Goal: Check status: Check status

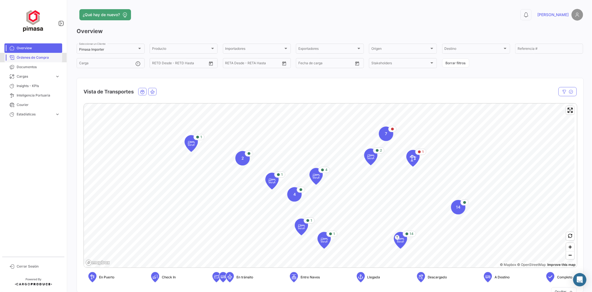
click at [51, 58] on span "Órdenes de Compra" at bounding box center [38, 57] width 43 height 5
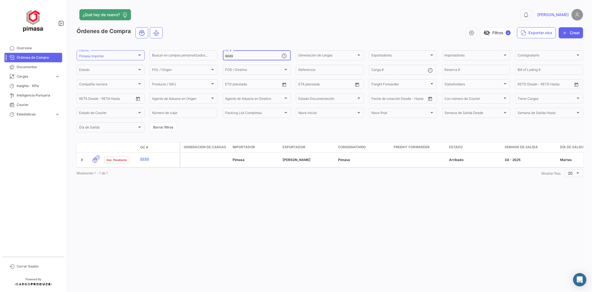
click at [247, 55] on input "8699" at bounding box center [254, 56] width 56 height 4
drag, startPoint x: 247, startPoint y: 55, endPoint x: 187, endPoint y: 60, distance: 59.4
click at [0, 0] on div "Buscar en campos personalizados... 8699 OC # Generación de cargas Generación de…" at bounding box center [0, 0] width 0 height 0
type input "8709"
click at [247, 51] on div "8709 OC #" at bounding box center [254, 54] width 56 height 11
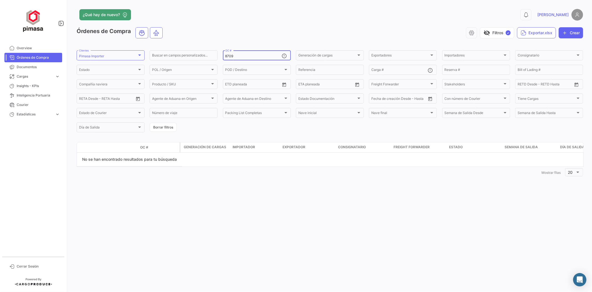
click at [244, 54] on input "8709" at bounding box center [254, 56] width 56 height 4
click at [216, 20] on div "¿Qué hay de nuevo?" at bounding box center [216, 14] width 279 height 11
drag, startPoint x: 239, startPoint y: 57, endPoint x: 191, endPoint y: 57, distance: 48.1
click at [0, 0] on div "Buscar en campos personalizados... 8709 OC # Generación de cargas Generación de…" at bounding box center [0, 0] width 0 height 0
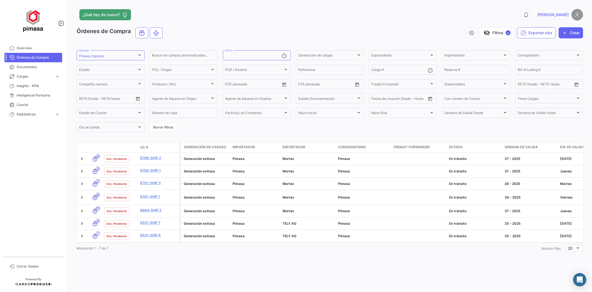
click at [131, 38] on h3 "Órdenes de Compra" at bounding box center [121, 32] width 88 height 11
click at [41, 55] on span "Órdenes de Compra" at bounding box center [38, 57] width 43 height 5
click at [256, 54] on input "OC #" at bounding box center [254, 56] width 56 height 4
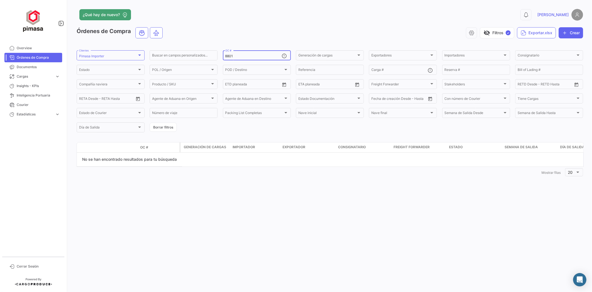
click at [247, 57] on input "8801" at bounding box center [254, 56] width 56 height 4
type input "8801"
click at [21, 48] on span "Overview" at bounding box center [38, 48] width 43 height 5
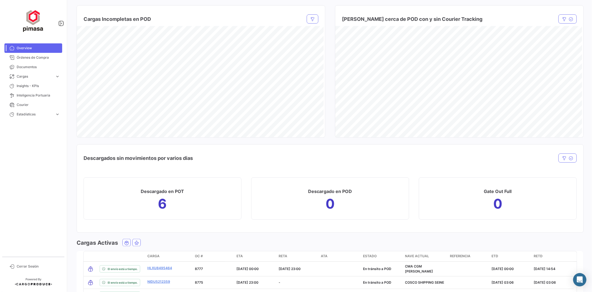
scroll to position [585, 0]
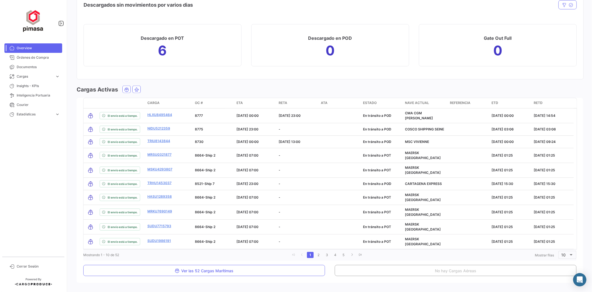
click at [237, 101] on span "ETA" at bounding box center [240, 102] width 6 height 5
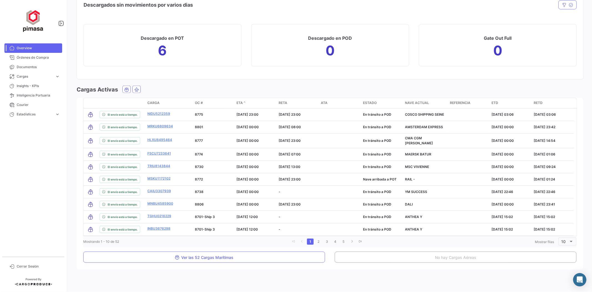
click at [237, 101] on span "ETA" at bounding box center [240, 102] width 6 height 5
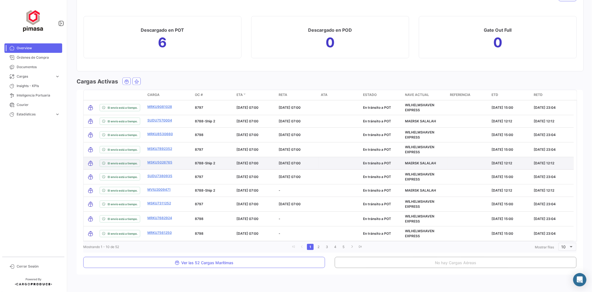
scroll to position [601, 0]
